Goal: Find specific page/section: Find specific page/section

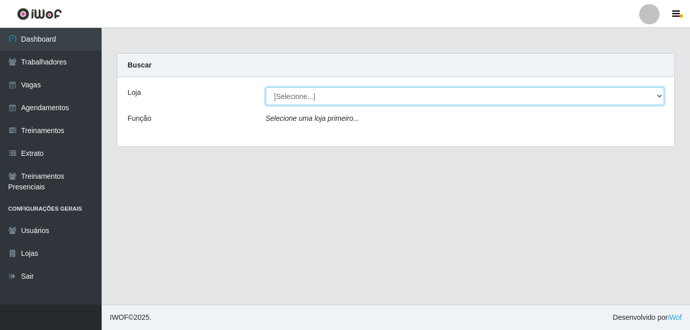
click at [301, 93] on select "[Selecione...] BL Importadora" at bounding box center [465, 96] width 399 height 18
select select "259"
click at [266, 87] on select "[Selecione...] BL Importadora" at bounding box center [465, 96] width 399 height 18
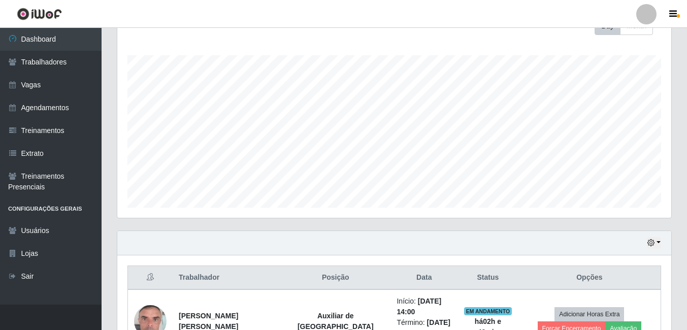
scroll to position [216, 0]
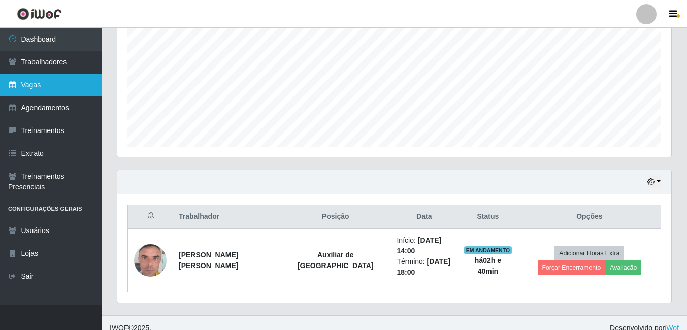
click at [46, 80] on link "Vagas" at bounding box center [51, 85] width 102 height 23
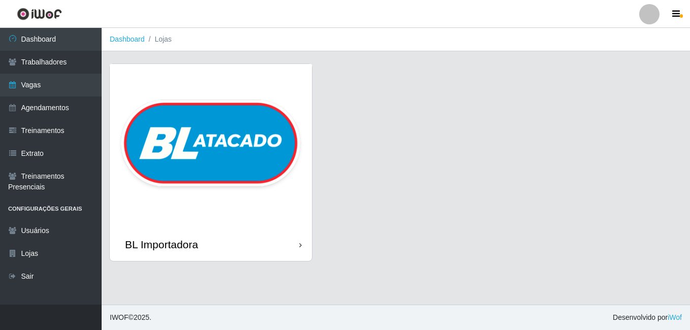
click at [239, 142] on img at bounding box center [211, 146] width 202 height 164
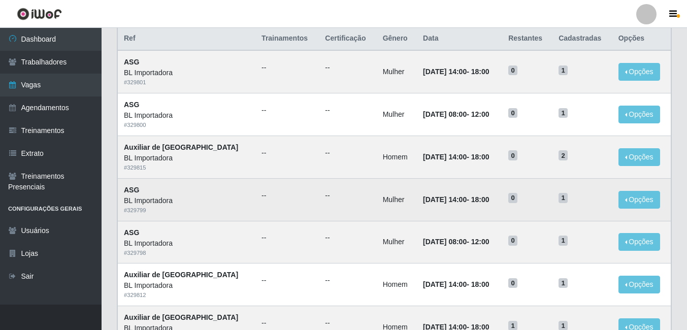
scroll to position [102, 0]
